Goal: Check status: Check status

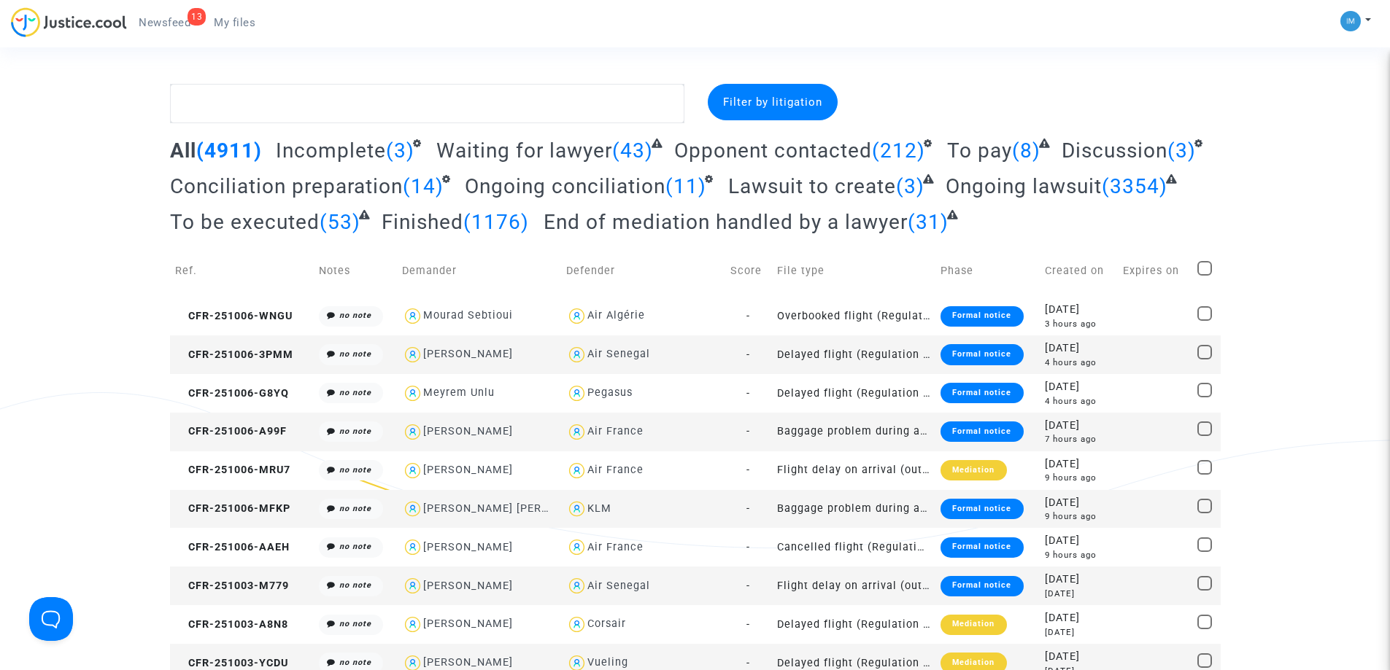
click at [980, 147] on span "To pay" at bounding box center [979, 151] width 65 height 24
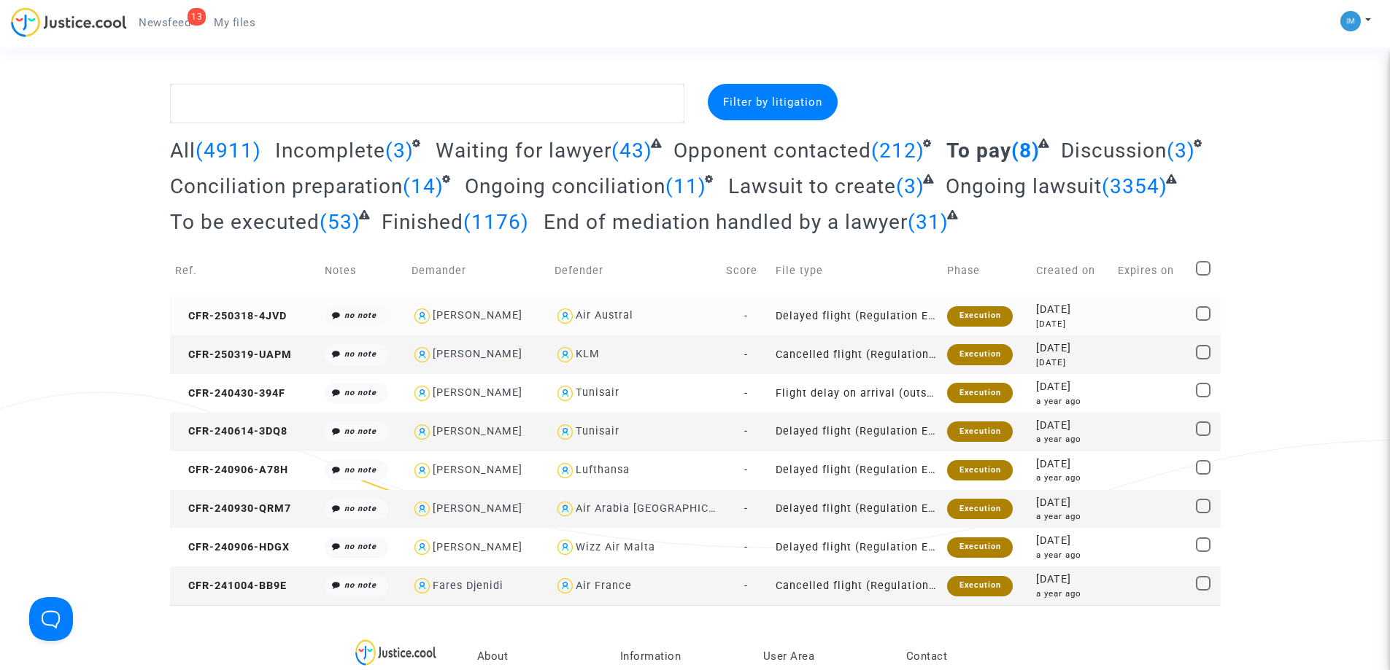
click at [947, 310] on div "Execution" at bounding box center [979, 316] width 65 height 20
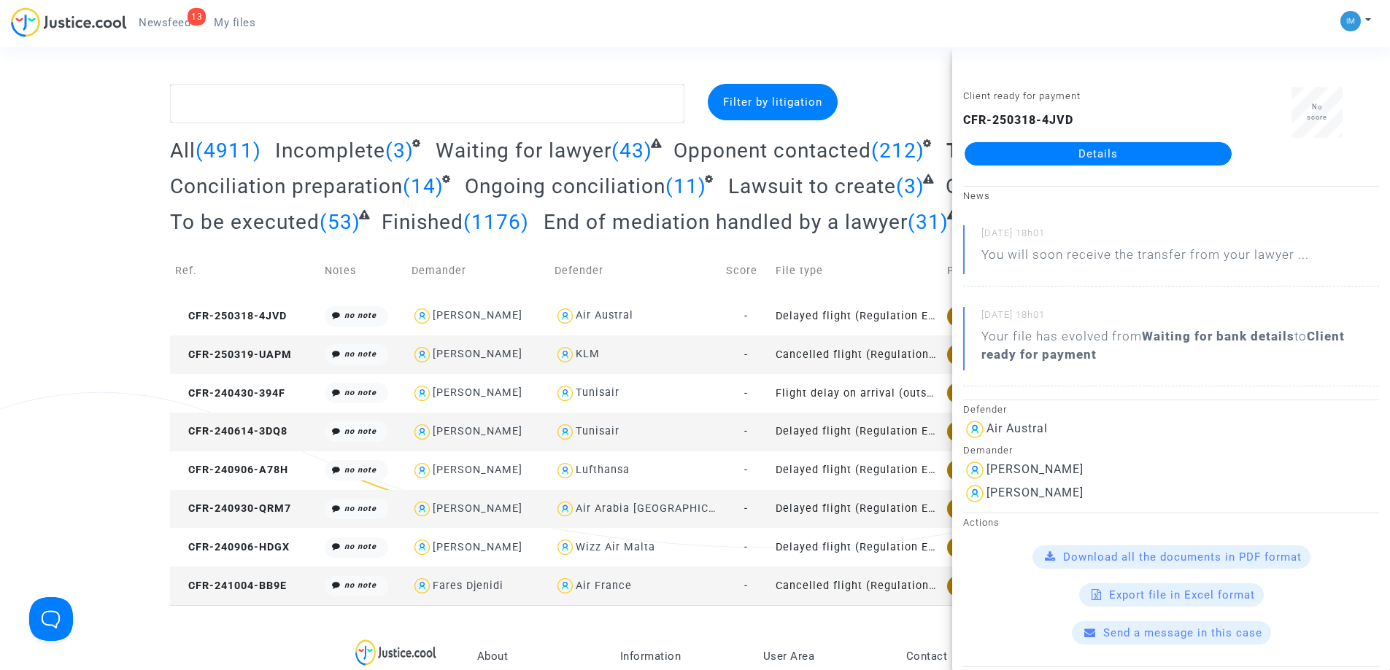
click at [905, 361] on td "Cancelled flight (Regulation EC 261/2004)" at bounding box center [856, 355] width 172 height 39
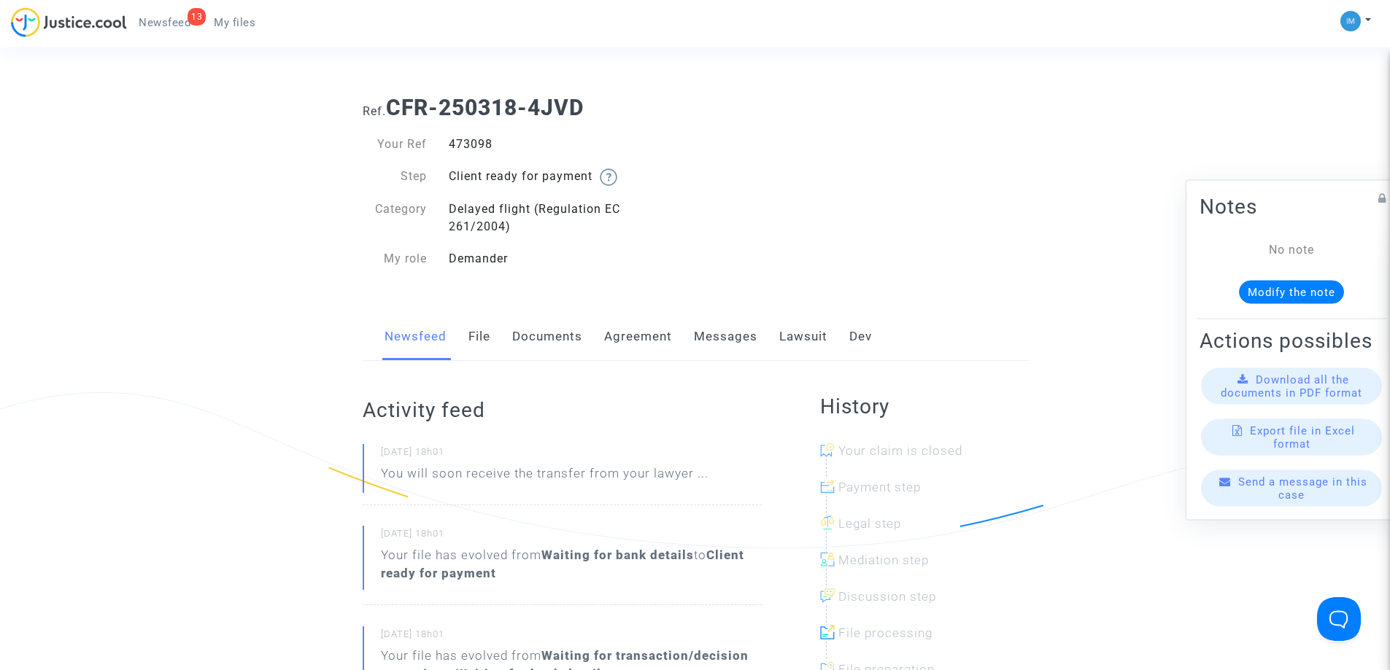
click at [795, 338] on link "Lawsuit" at bounding box center [803, 337] width 48 height 48
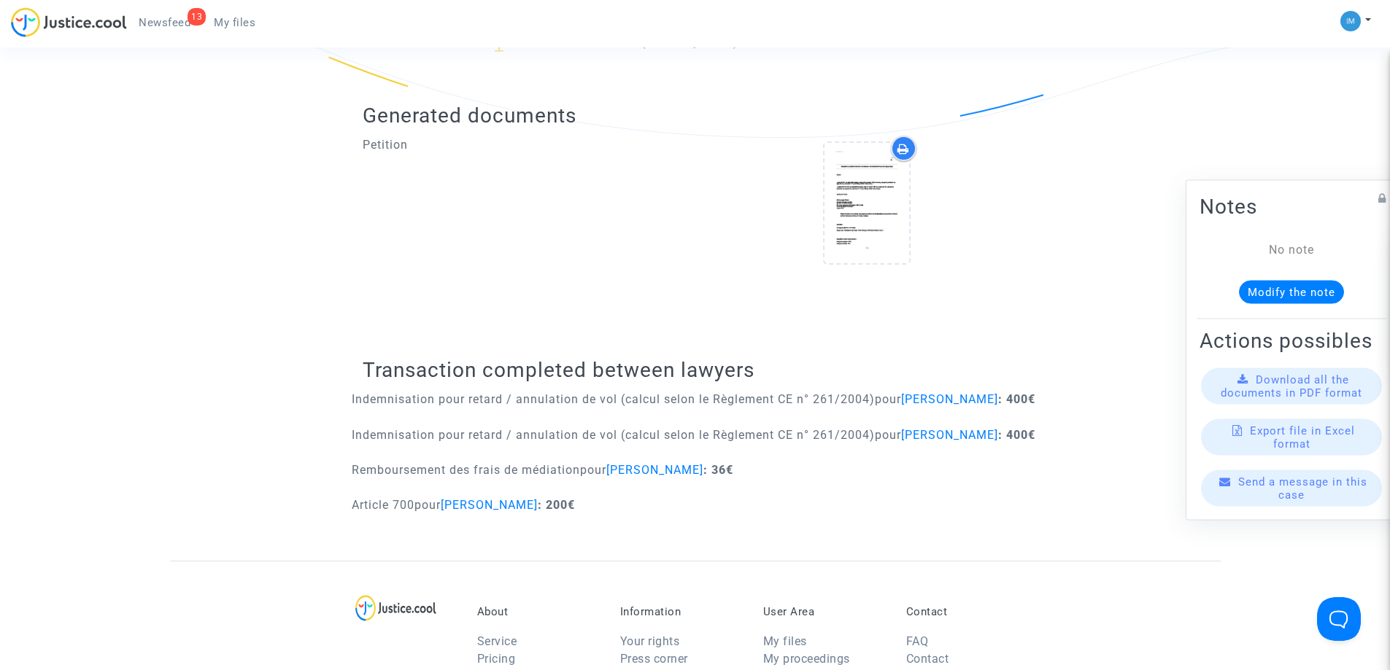
scroll to position [404, 0]
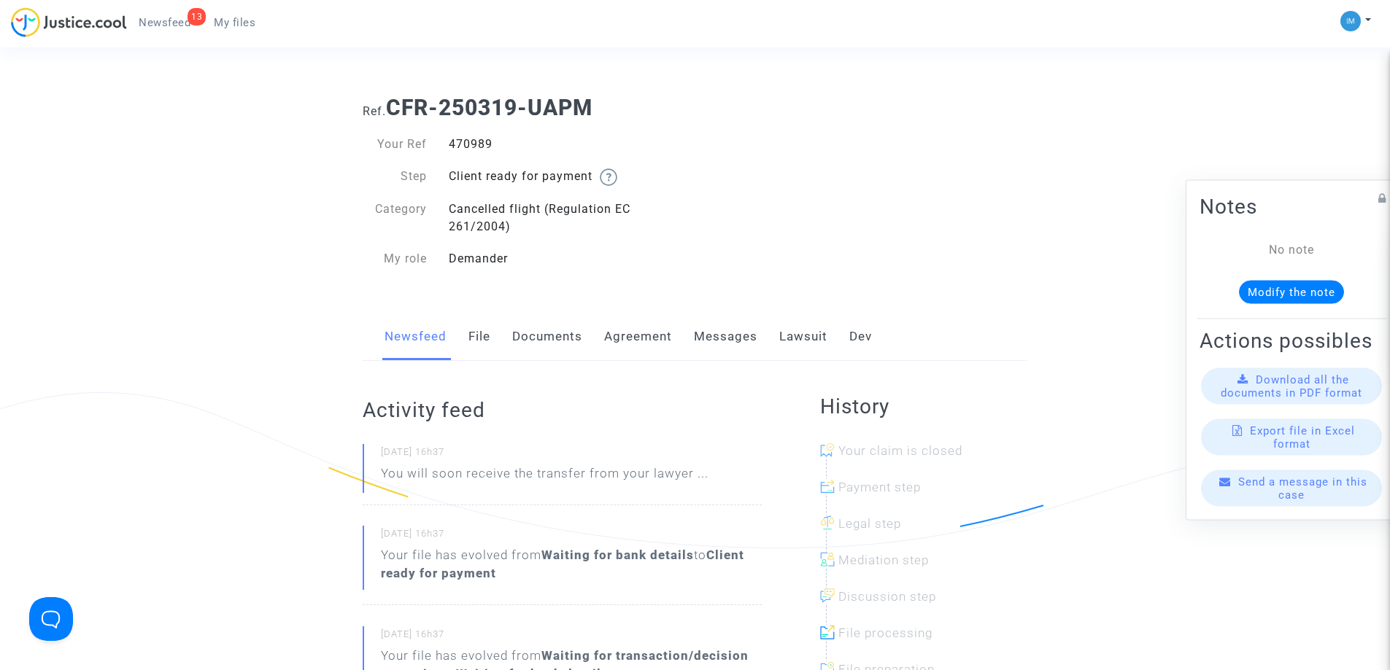
click at [808, 328] on link "Lawsuit" at bounding box center [803, 337] width 48 height 48
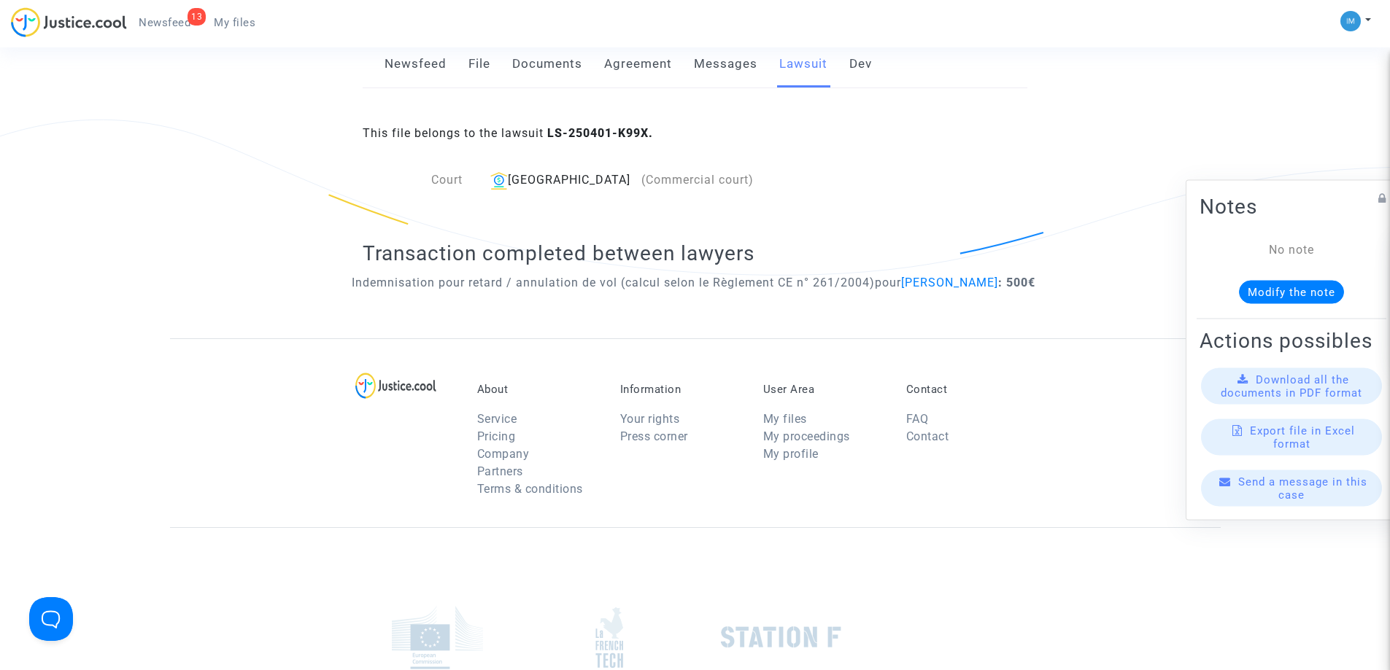
scroll to position [50, 0]
